Goal: Task Accomplishment & Management: Manage account settings

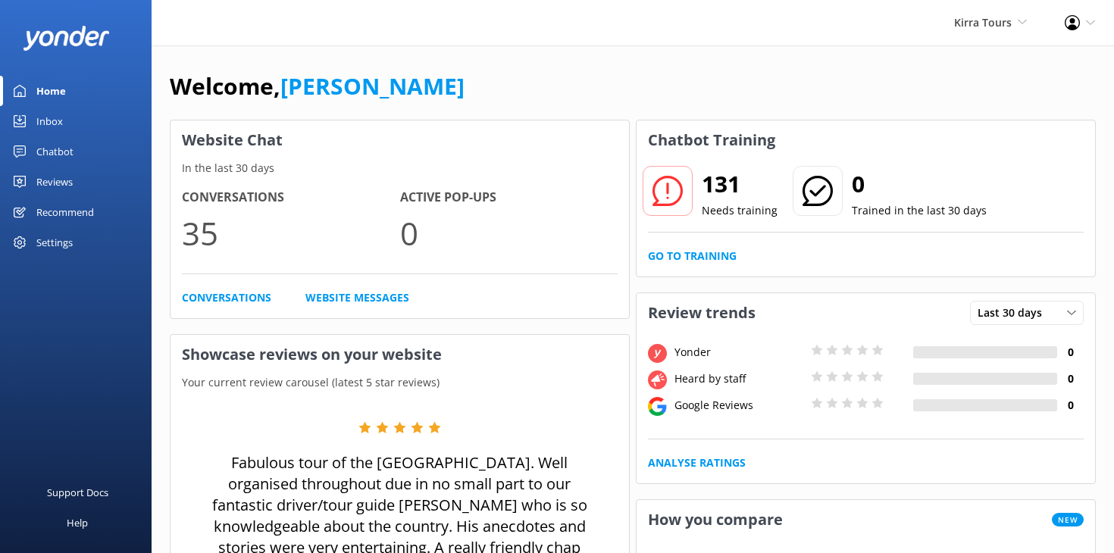
click at [62, 241] on div "Settings" at bounding box center [54, 242] width 36 height 30
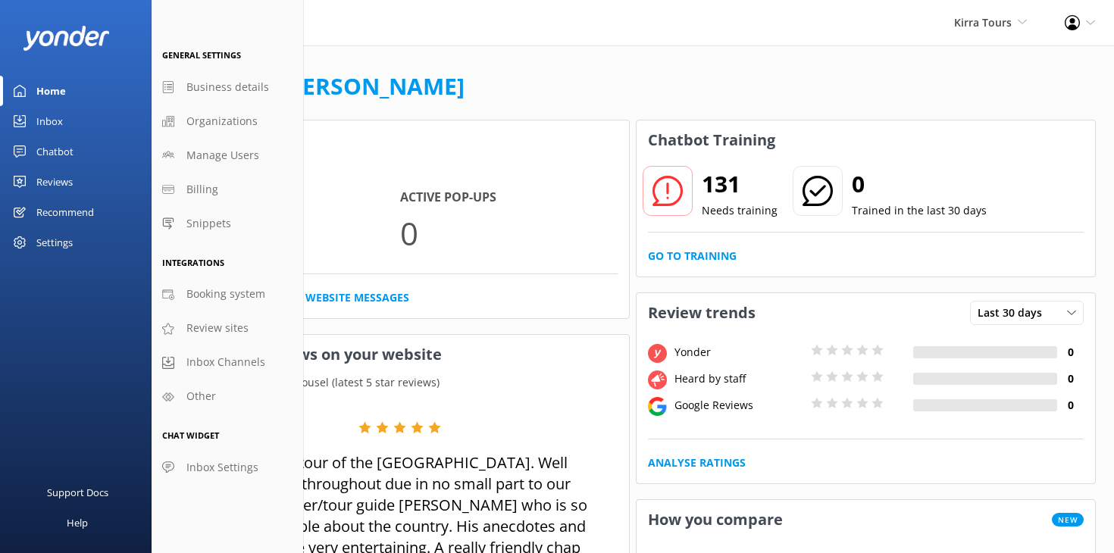
click at [1096, 21] on div "Profile Settings Logout" at bounding box center [1080, 22] width 68 height 45
click at [1043, 59] on link "Profile Settings" at bounding box center [1039, 66] width 152 height 38
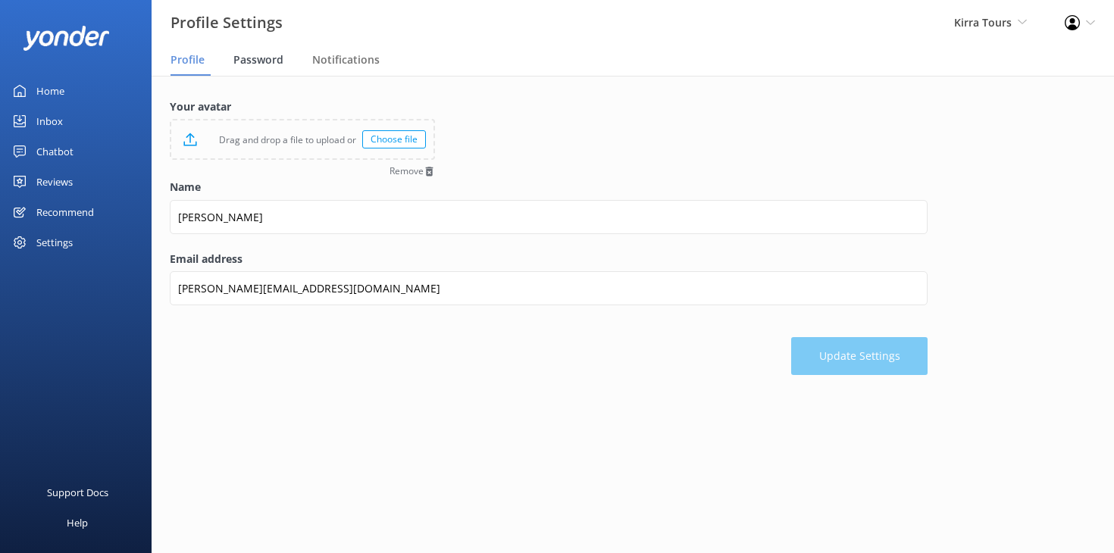
click at [260, 57] on span "Password" at bounding box center [258, 59] width 50 height 15
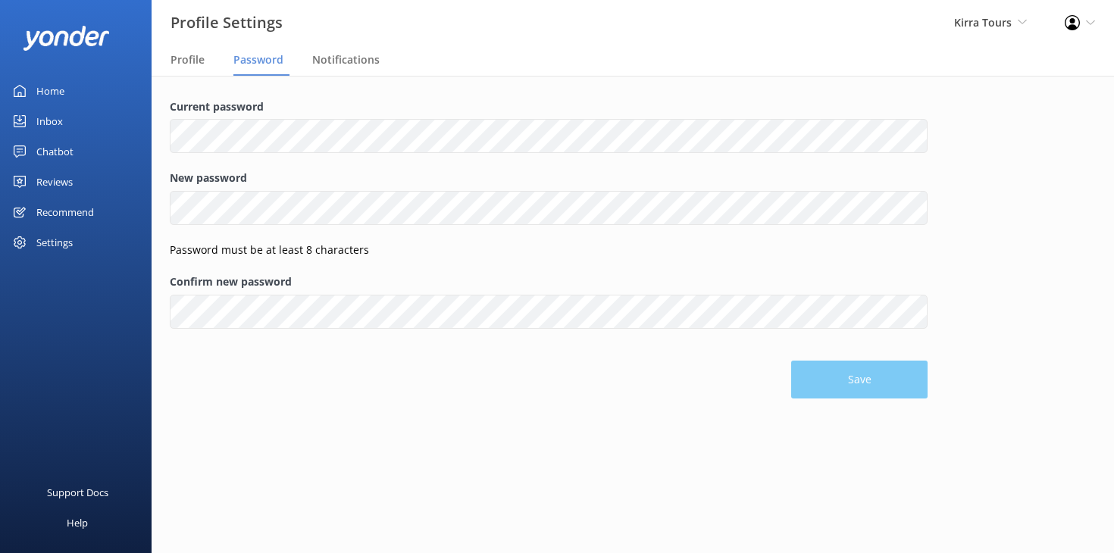
click at [92, 30] on img at bounding box center [66, 38] width 87 height 25
click at [81, 36] on img at bounding box center [66, 38] width 87 height 25
